Goal: Obtain resource: Obtain resource

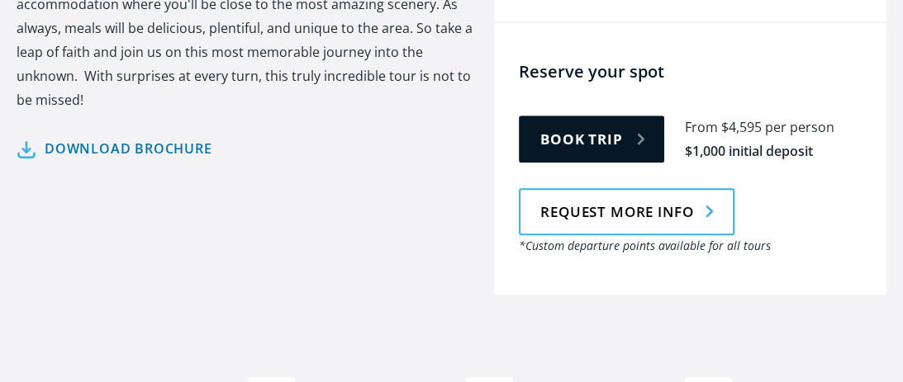
scroll to position [941, 0]
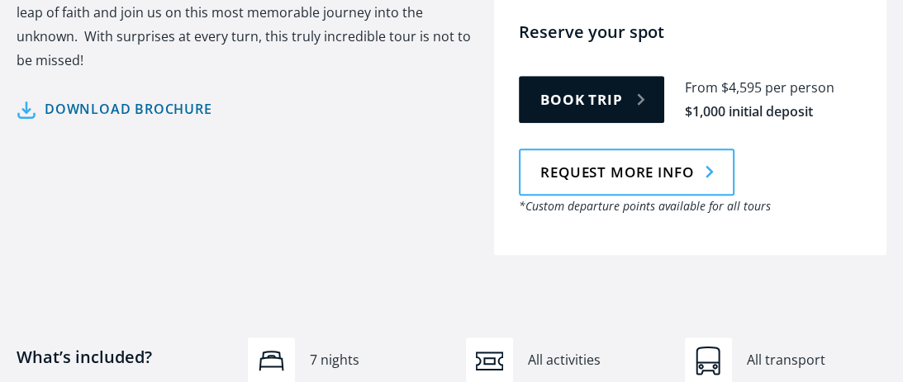
click at [206, 97] on link "Download brochure" at bounding box center [115, 109] width 196 height 24
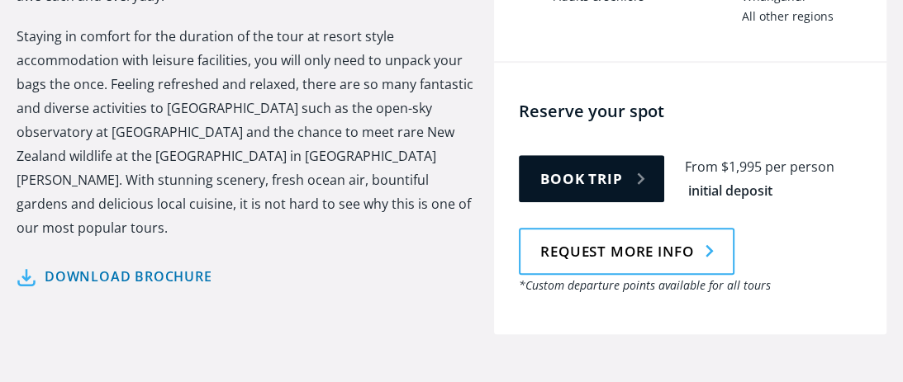
scroll to position [872, 0]
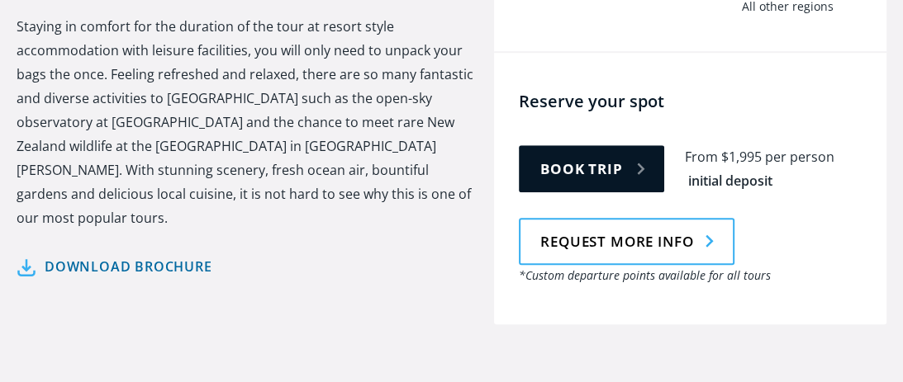
click at [198, 255] on link "Download brochure" at bounding box center [115, 267] width 196 height 24
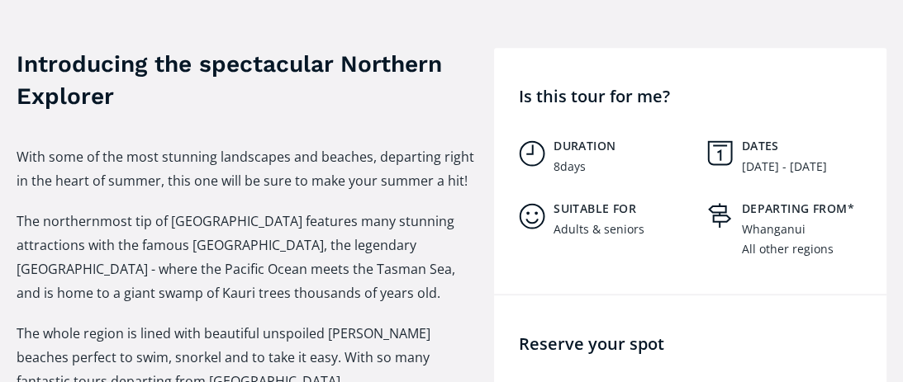
scroll to position [693, 0]
